Goal: Transaction & Acquisition: Obtain resource

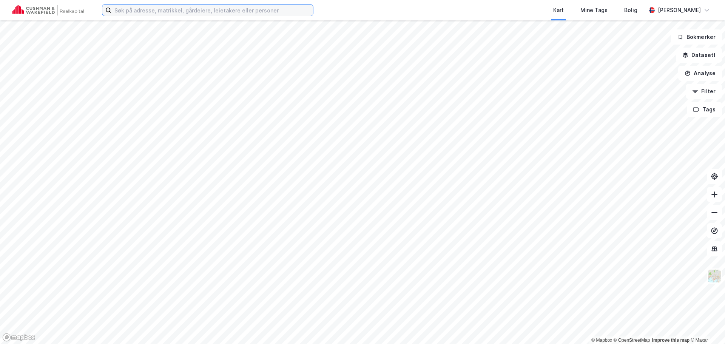
click at [220, 12] on input at bounding box center [212, 10] width 202 height 11
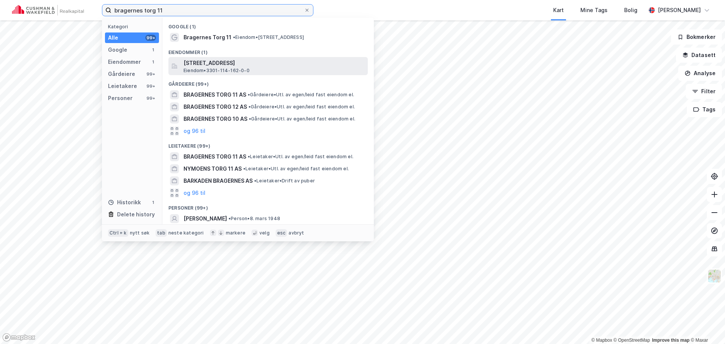
type input "bragernes torg 11"
click at [213, 70] on span "Eiendom • 3301-114-162-0-0" at bounding box center [216, 71] width 66 height 6
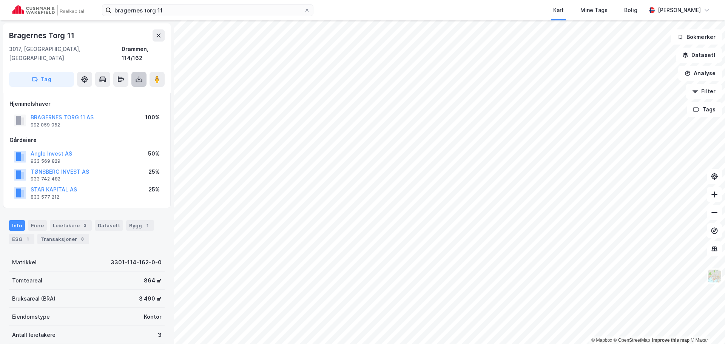
click at [137, 74] on button at bounding box center [138, 79] width 15 height 15
click at [122, 91] on div "Last ned grunnbok" at bounding box center [102, 94] width 44 height 6
